Goal: Task Accomplishment & Management: Complete application form

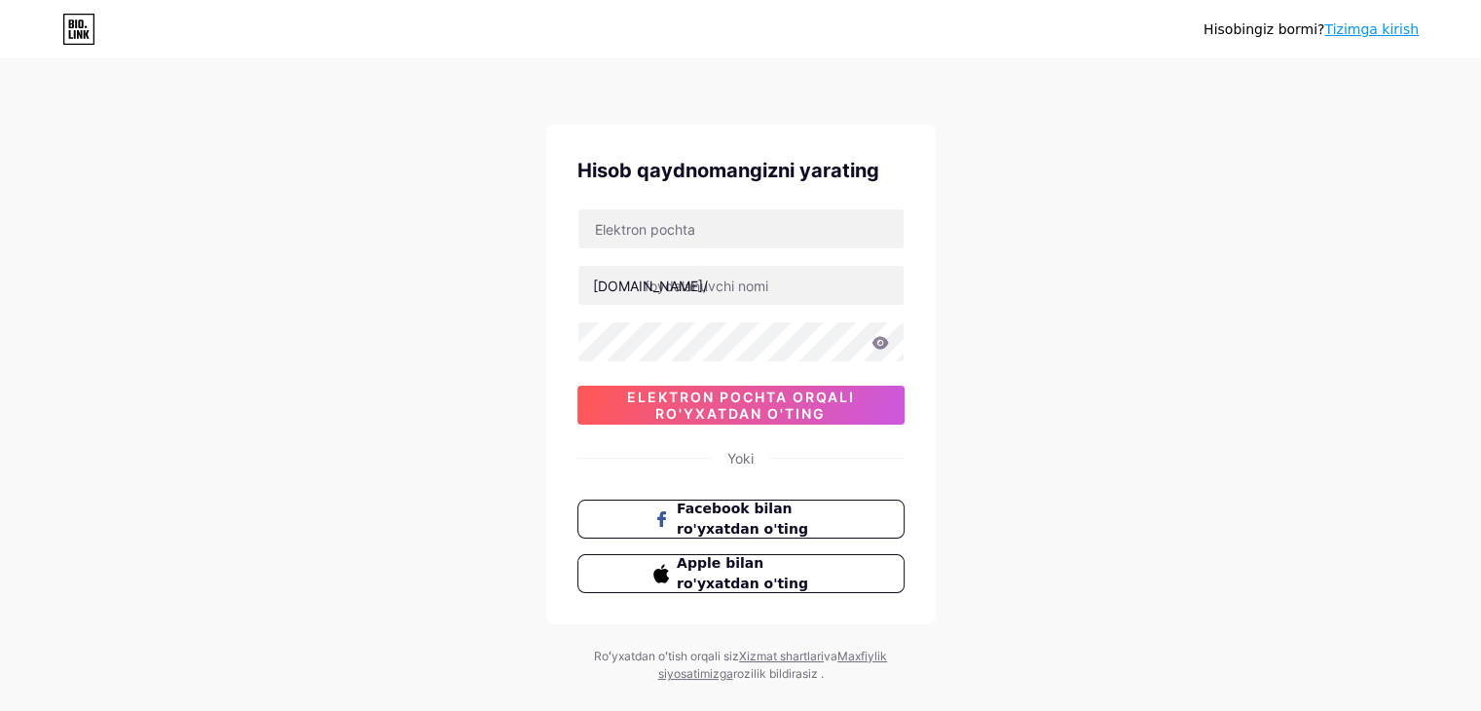
scroll to position [33, 0]
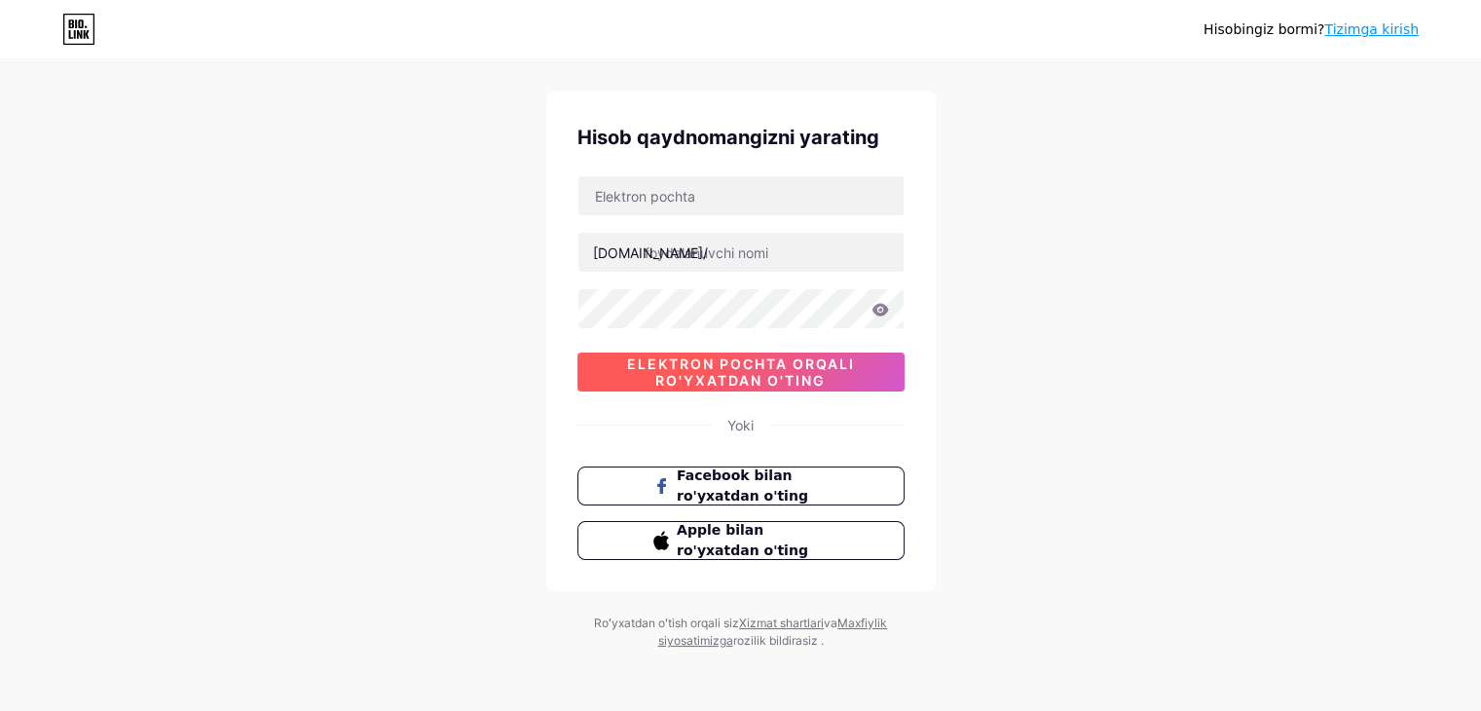
click at [742, 355] on font "elektron pochta orqali ro'yxatdan o'ting" at bounding box center [741, 371] width 228 height 33
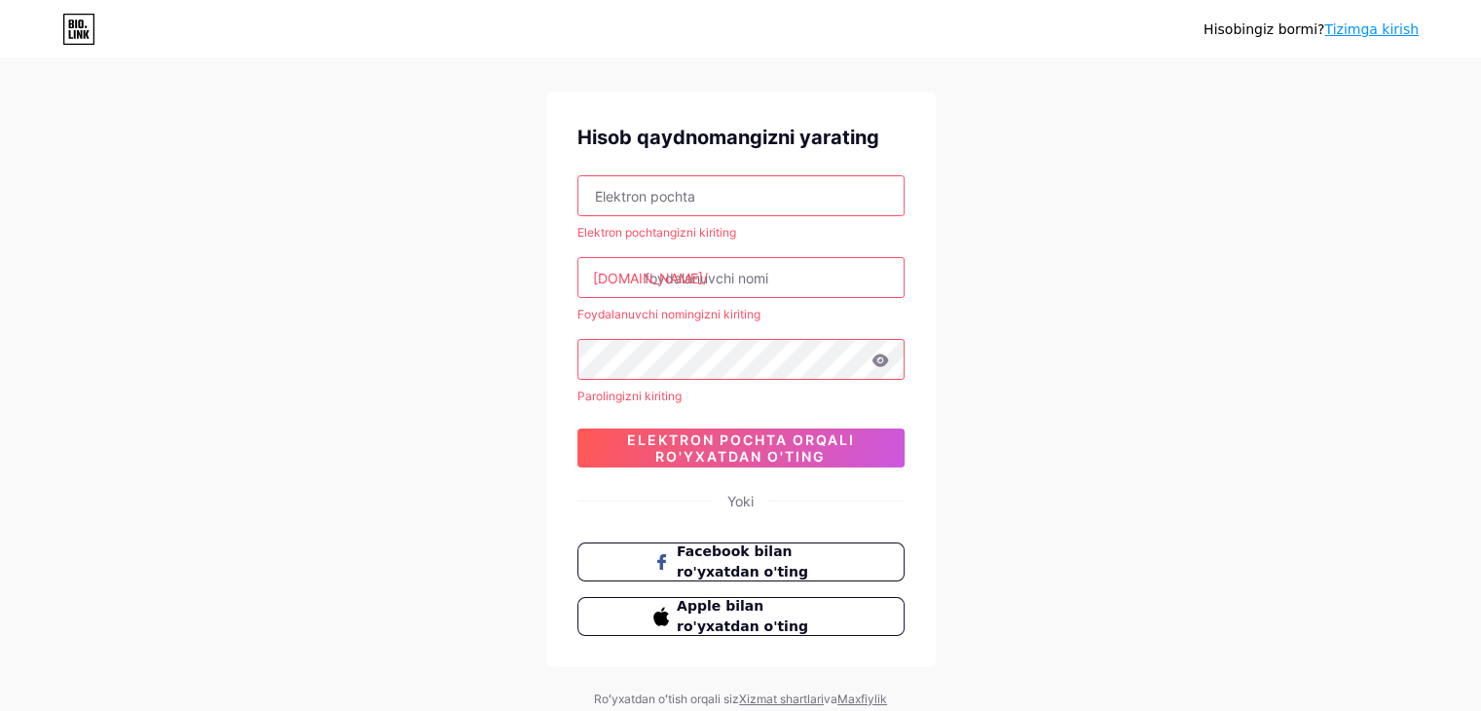
click at [685, 207] on input "text" at bounding box center [740, 195] width 325 height 39
type input "[EMAIL_ADDRESS][DOMAIN_NAME]"
click at [724, 269] on input "text" at bounding box center [740, 277] width 325 height 39
paste input "[PERSON_NAME]"
type input "[PERSON_NAME]"
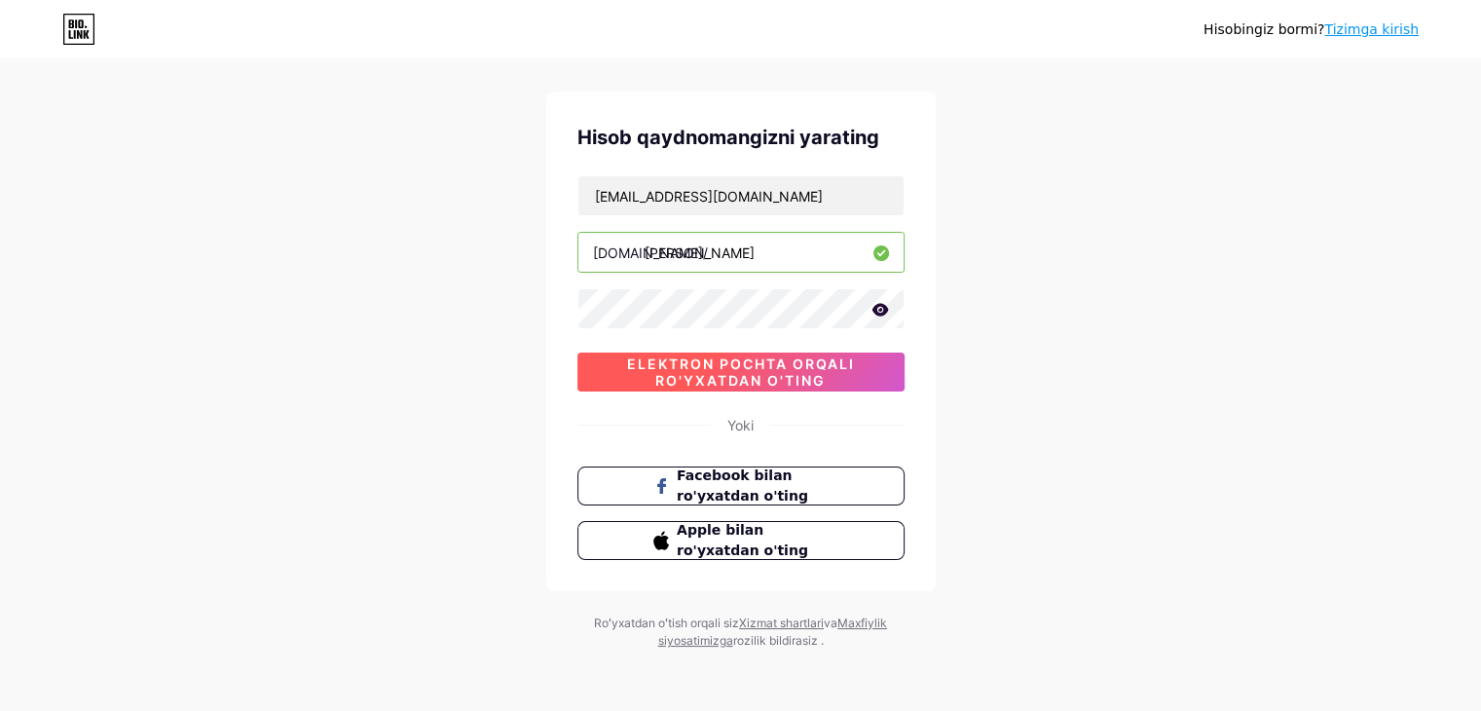
click at [683, 361] on font "elektron pochta orqali ro'yxatdan o'ting" at bounding box center [741, 371] width 228 height 33
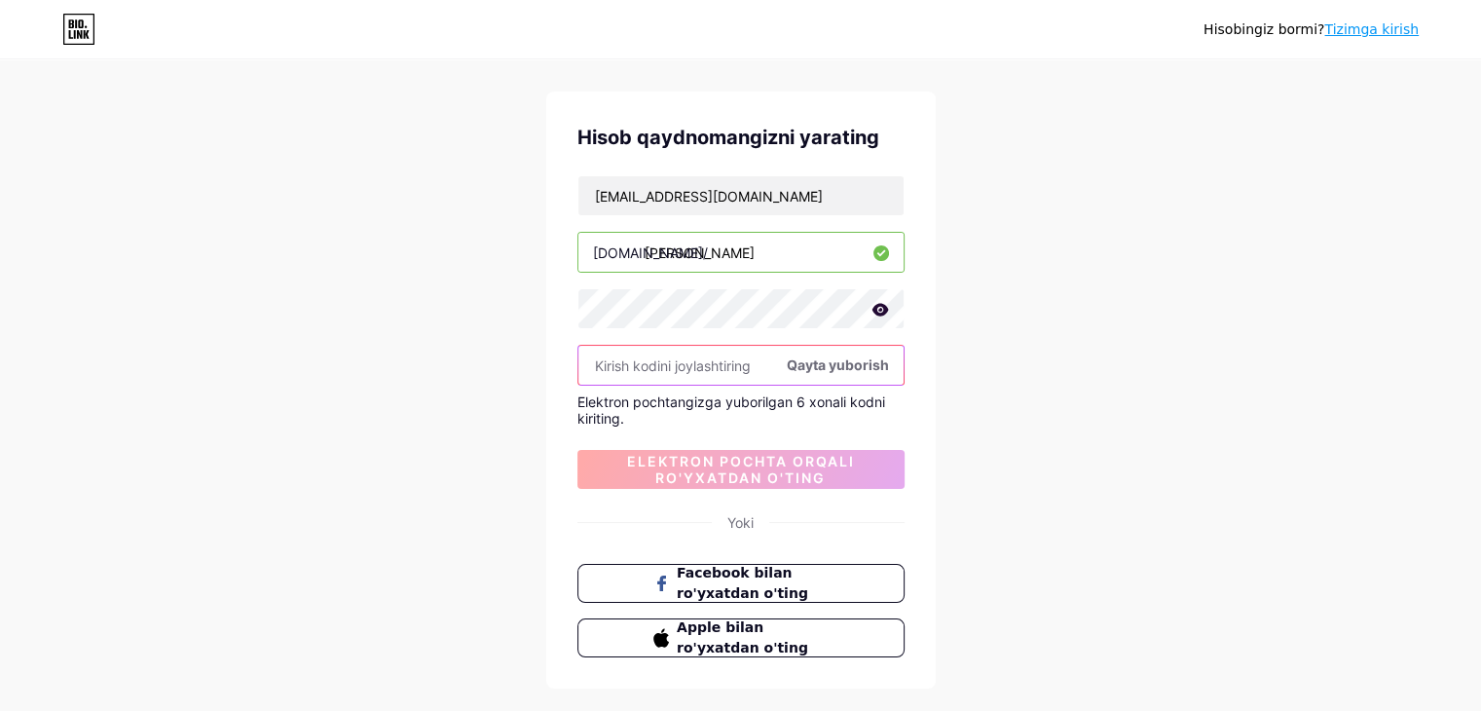
click at [687, 369] on input "text" at bounding box center [740, 365] width 325 height 39
paste input "376072"
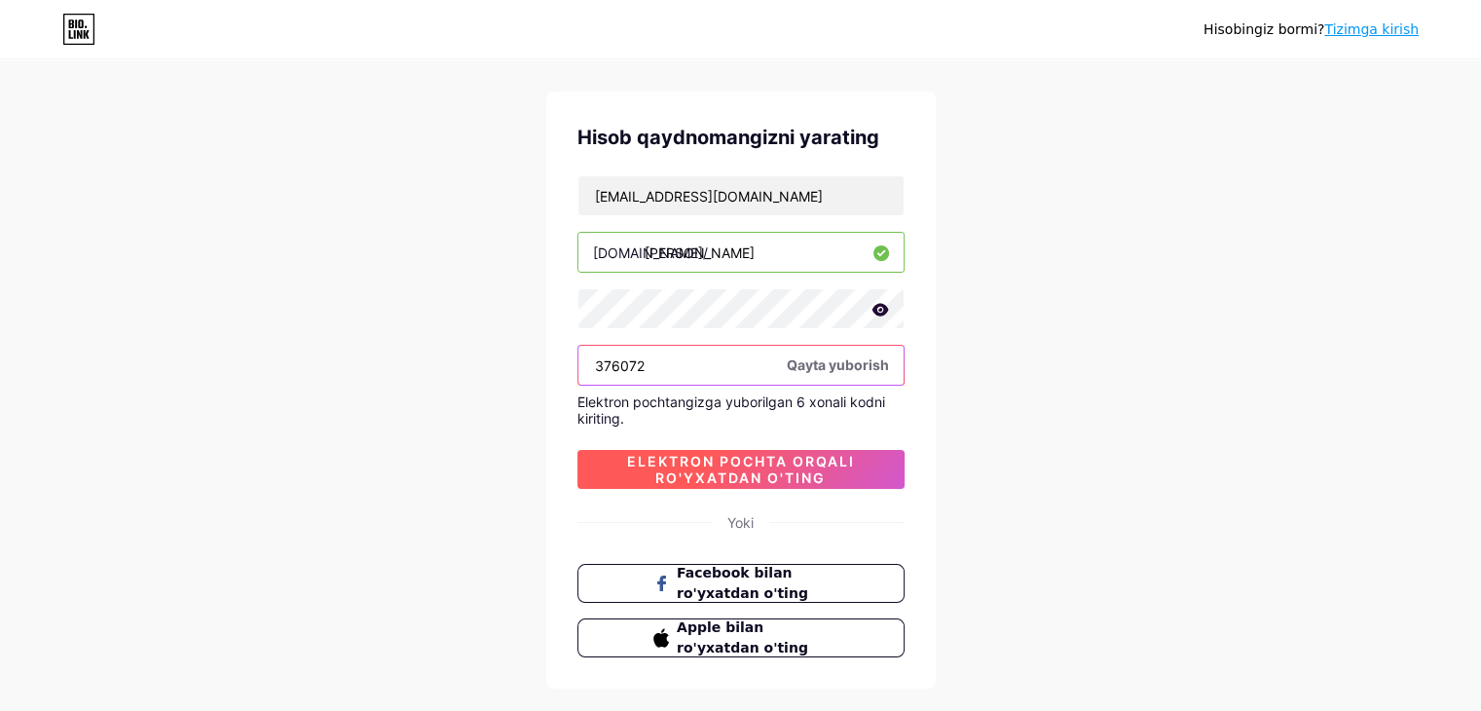
type input "376072"
click at [735, 469] on font "elektron pochta orqali ro'yxatdan o'ting" at bounding box center [741, 469] width 228 height 33
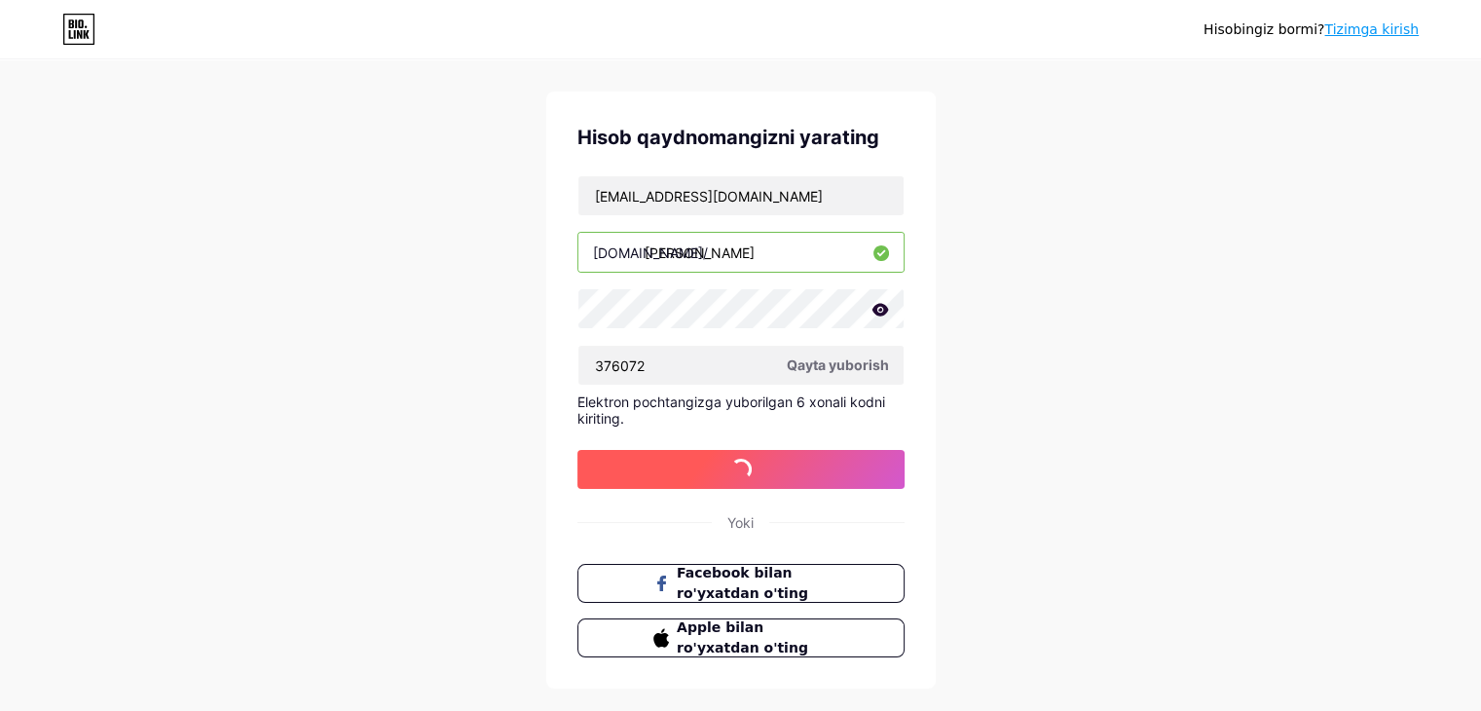
scroll to position [0, 0]
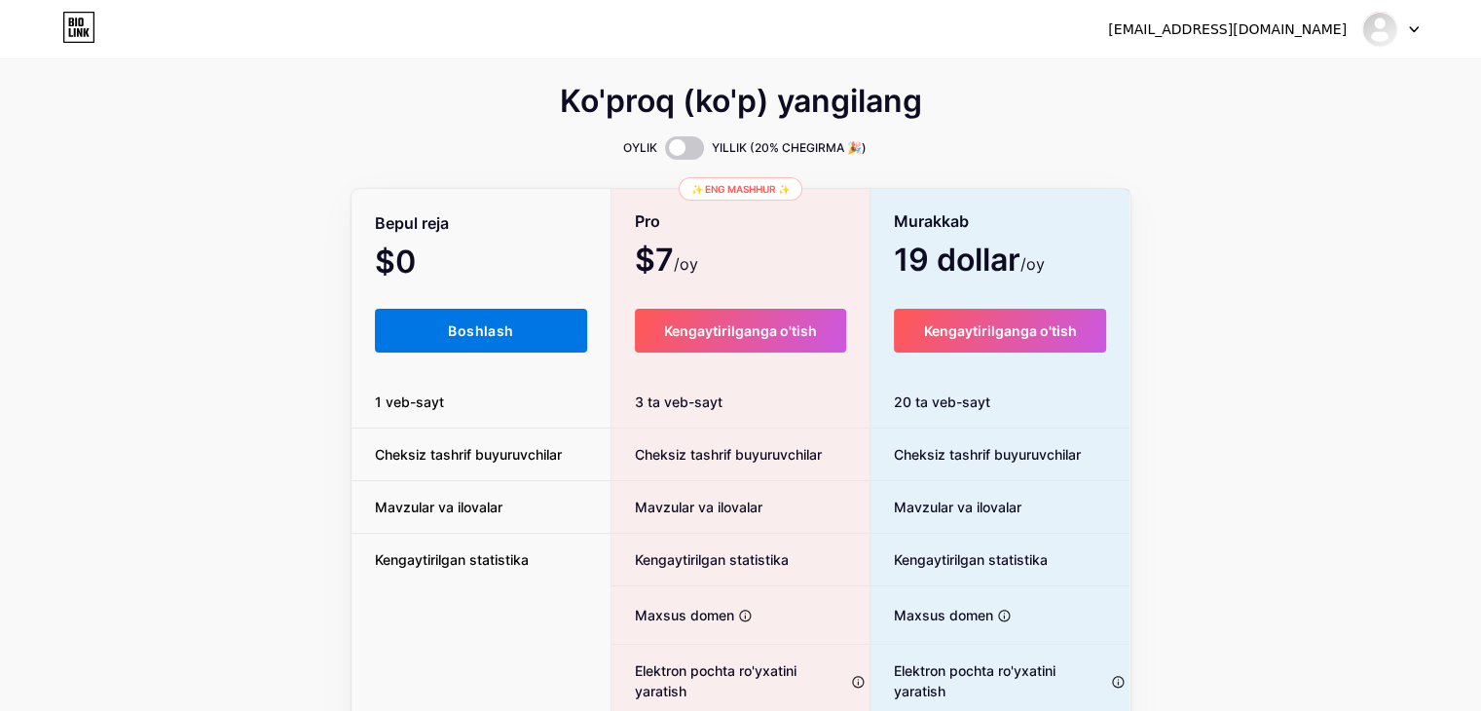
click at [524, 332] on button "Boshlash" at bounding box center [481, 331] width 213 height 44
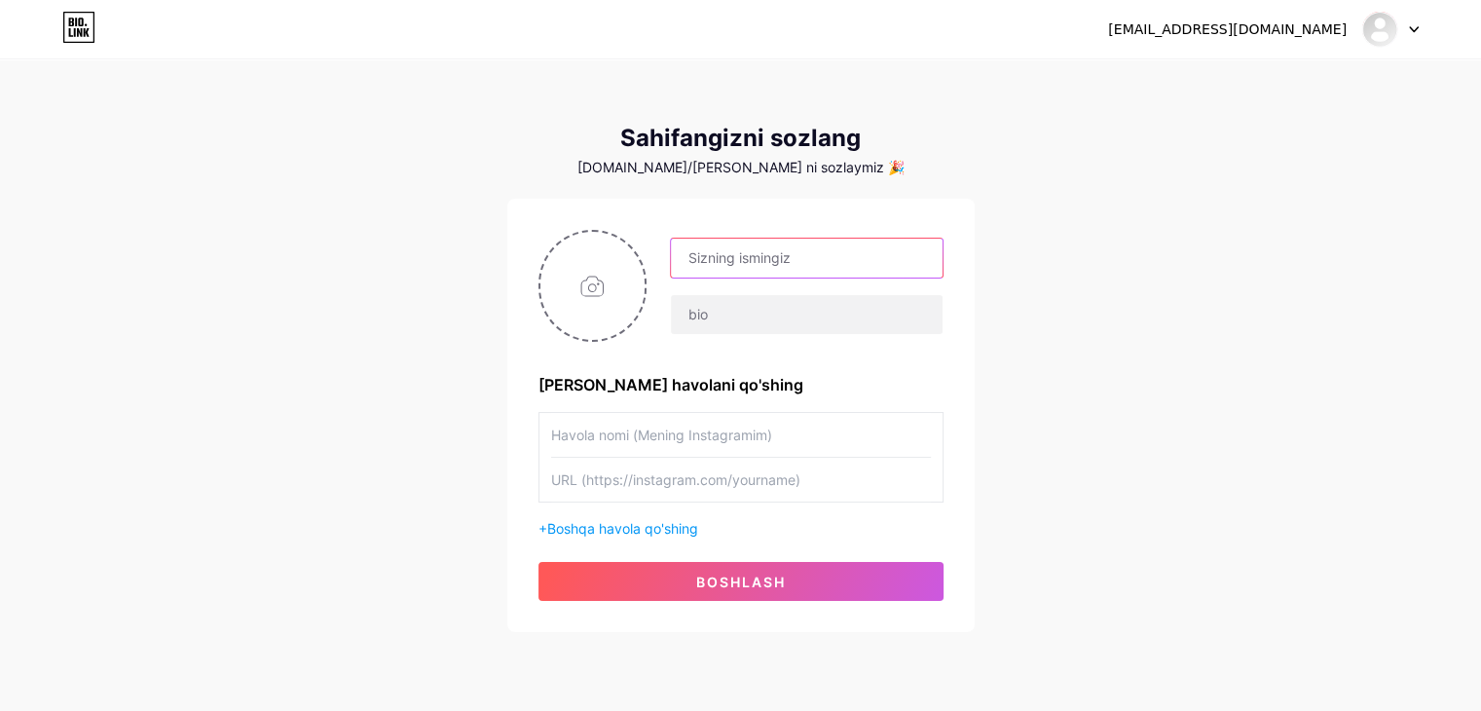
click at [762, 253] on input "text" at bounding box center [806, 257] width 271 height 39
